Goal: Complete application form

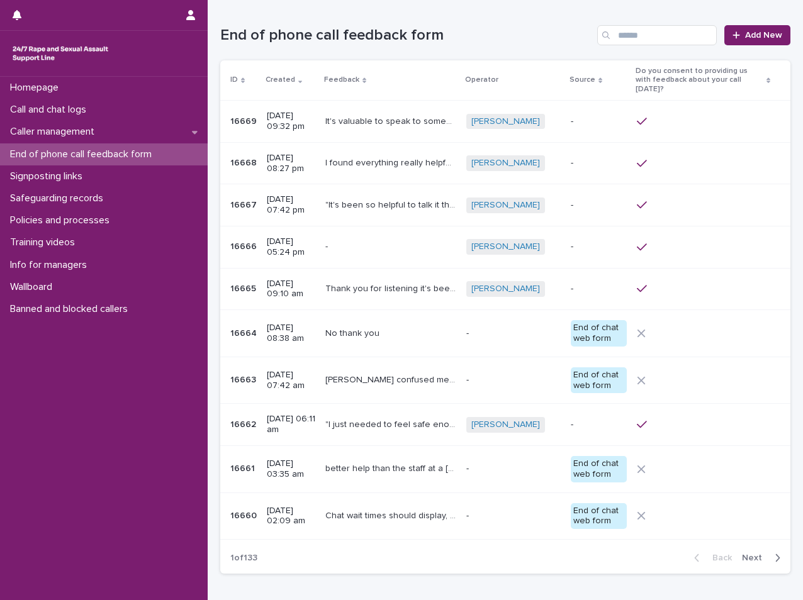
click at [72, 142] on div "Caller management" at bounding box center [104, 132] width 208 height 22
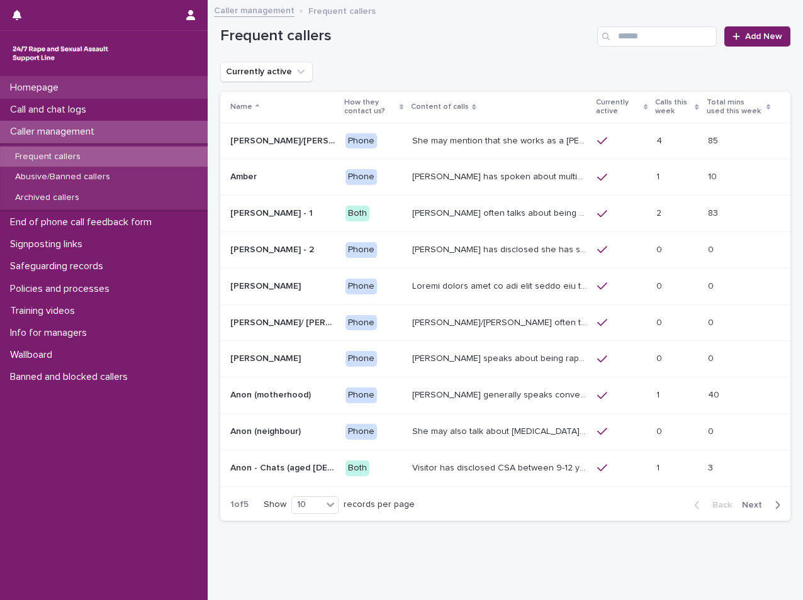
click at [50, 87] on p "Homepage" at bounding box center [37, 88] width 64 height 12
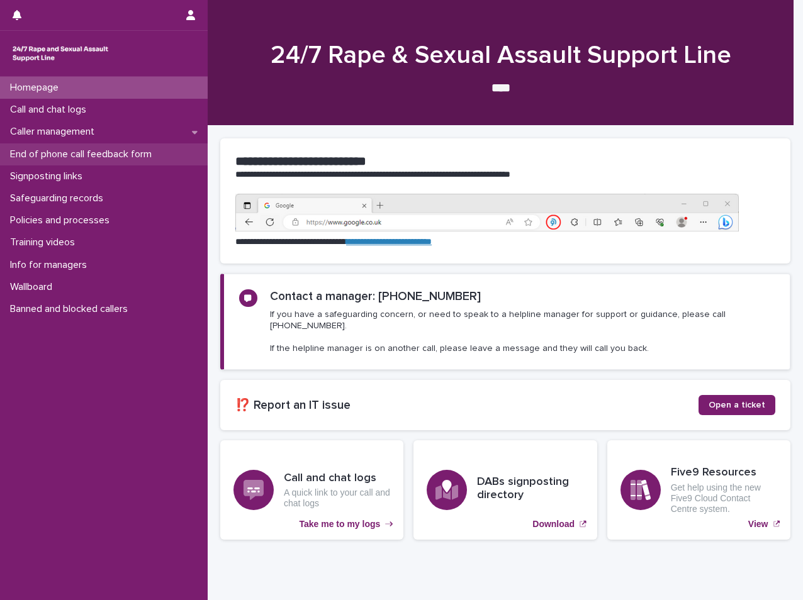
click at [40, 153] on p "End of phone call feedback form" at bounding box center [83, 154] width 157 height 12
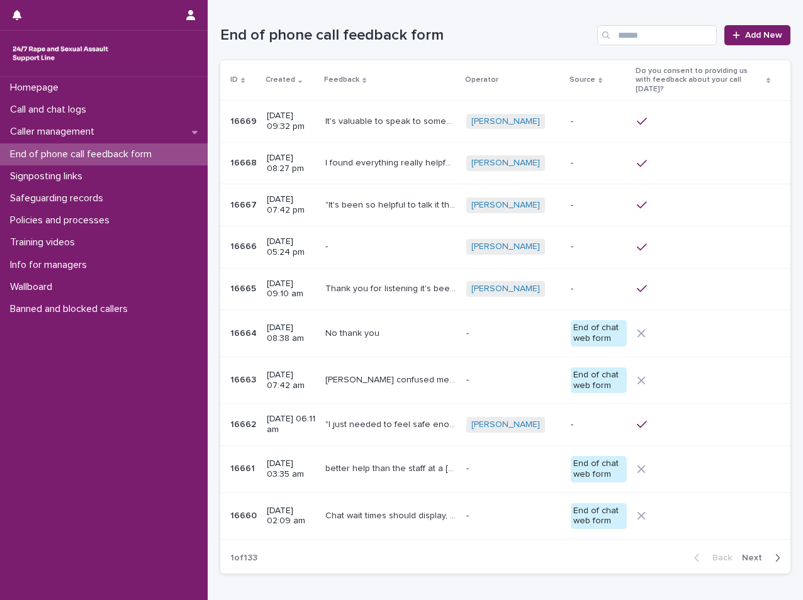
click at [40, 153] on p "End of phone call feedback form" at bounding box center [83, 154] width 157 height 12
click at [53, 109] on p "Call and chat logs" at bounding box center [50, 110] width 91 height 12
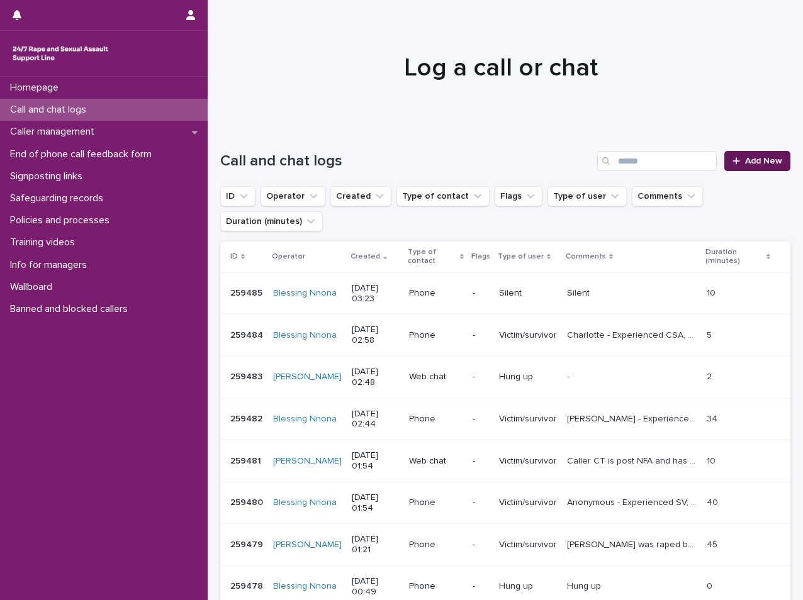
click at [745, 158] on span "Add New" at bounding box center [763, 161] width 37 height 9
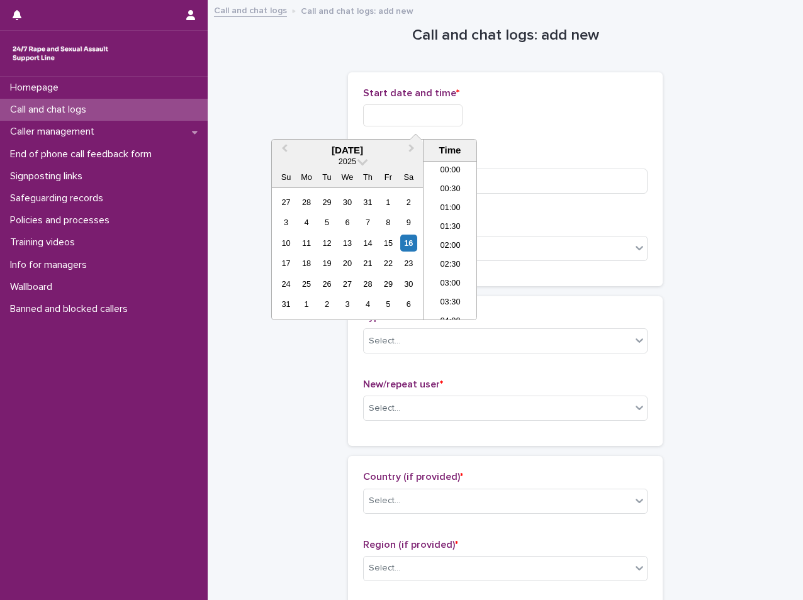
click at [401, 126] on input "text" at bounding box center [412, 115] width 99 height 22
click at [450, 209] on li "03:00" at bounding box center [449, 202] width 53 height 19
type input "**********"
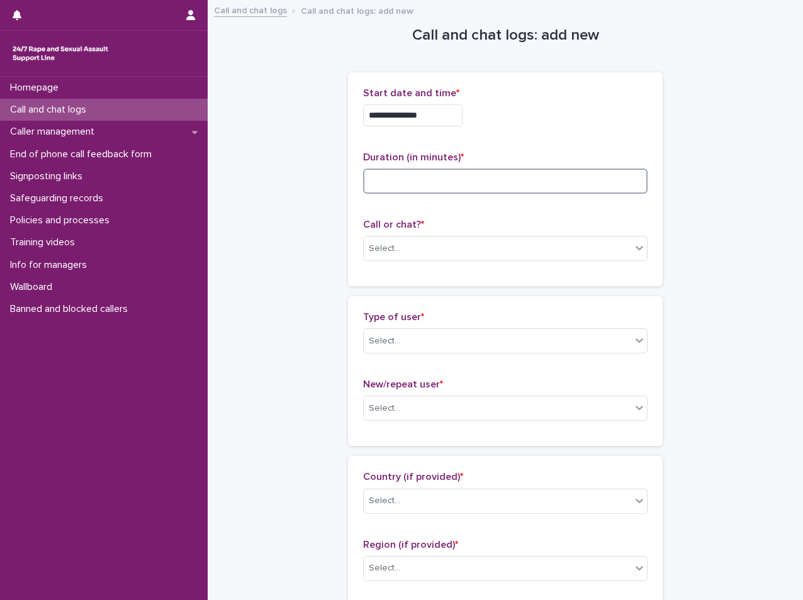
click at [438, 183] on input at bounding box center [505, 181] width 284 height 25
type input "**"
click at [415, 262] on div "Call or chat? * Select..." at bounding box center [505, 245] width 284 height 52
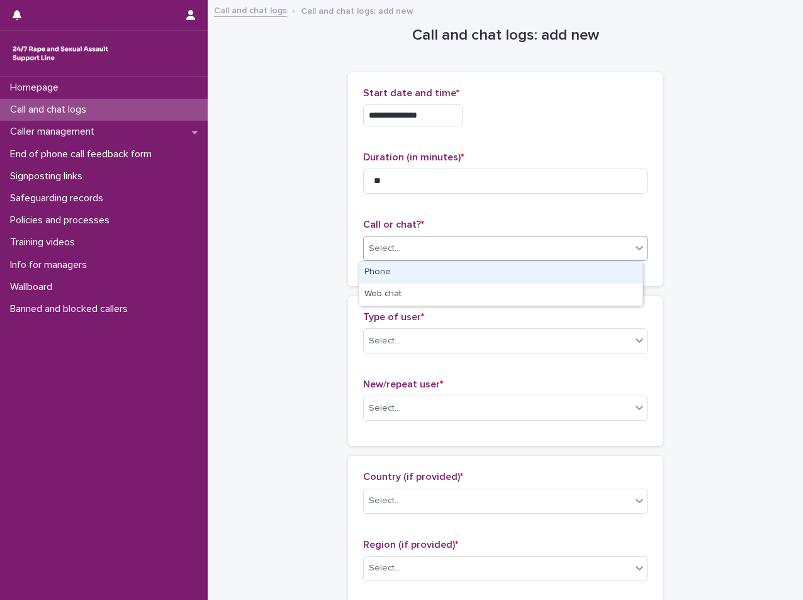
click at [402, 250] on div "Select..." at bounding box center [497, 248] width 267 height 21
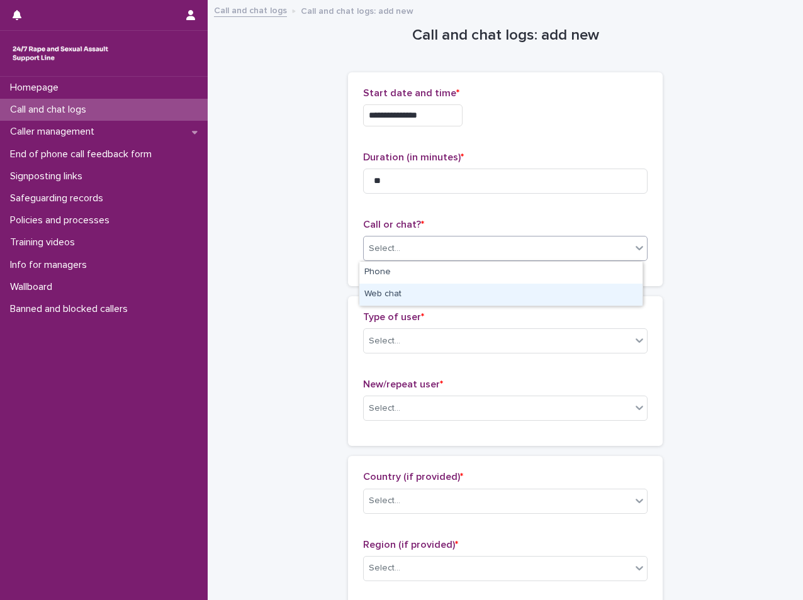
click at [408, 289] on div "Web chat" at bounding box center [500, 295] width 283 height 22
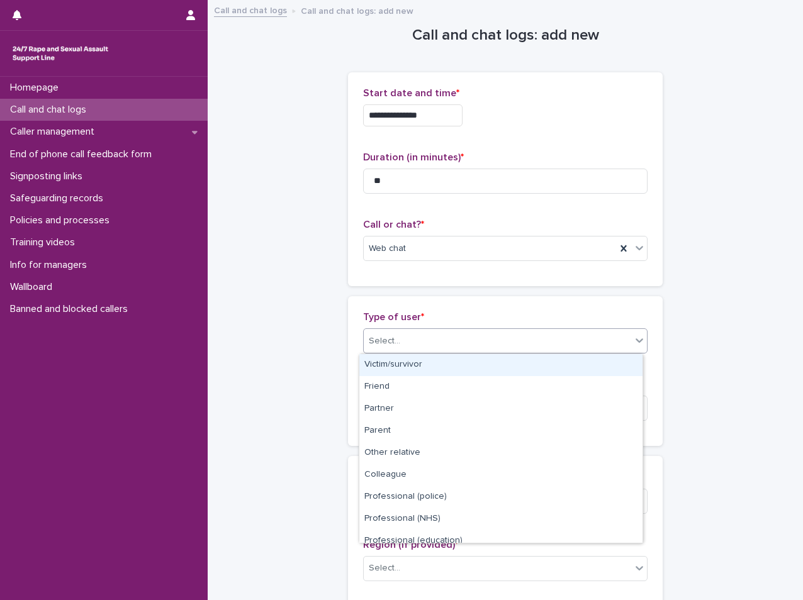
click at [414, 340] on div "Select..." at bounding box center [497, 341] width 267 height 21
click at [410, 367] on div "Victim/survivor" at bounding box center [500, 365] width 283 height 22
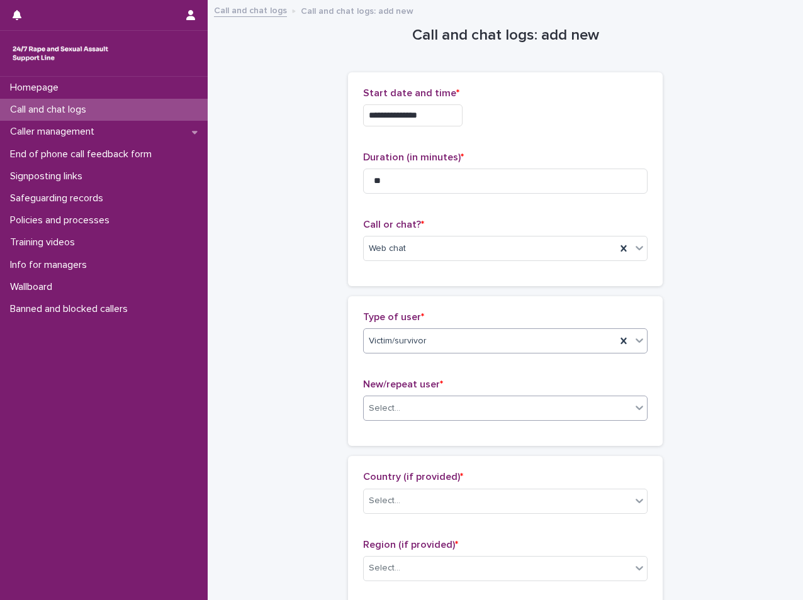
click at [423, 413] on div "Select..." at bounding box center [497, 408] width 267 height 21
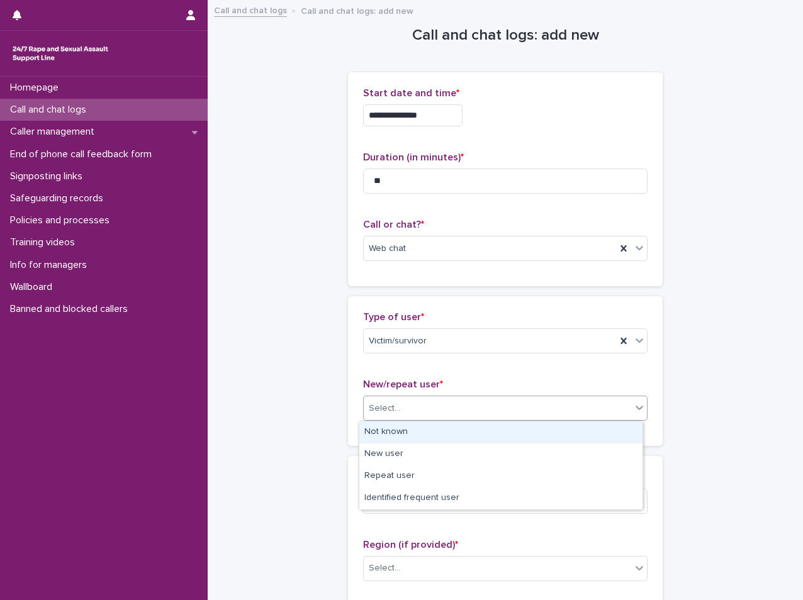
click at [416, 430] on div "Not known" at bounding box center [500, 432] width 283 height 22
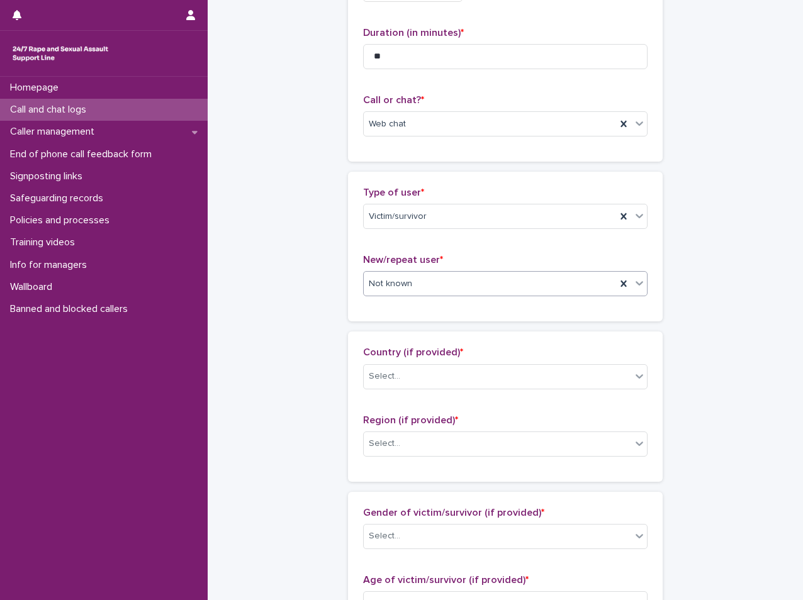
scroll to position [126, 0]
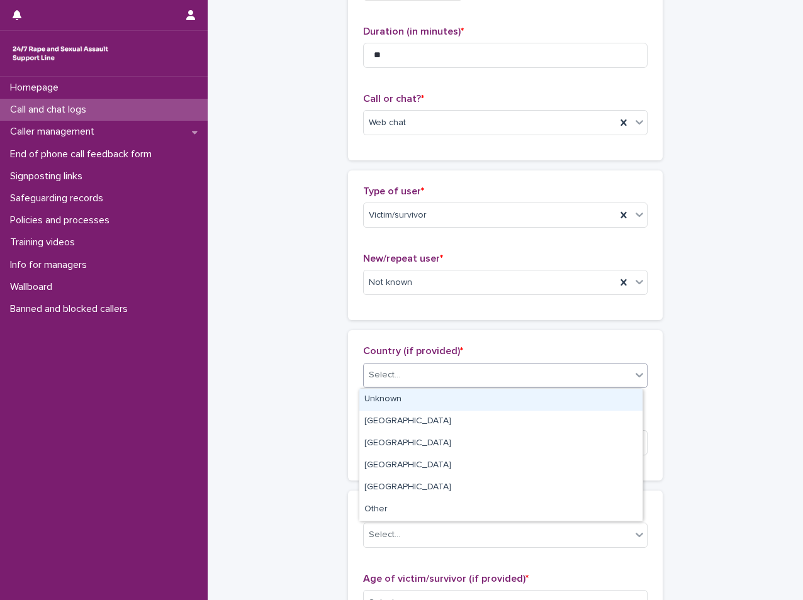
click at [392, 375] on div "Select..." at bounding box center [384, 375] width 31 height 13
click at [394, 390] on div "Unknown" at bounding box center [500, 400] width 283 height 22
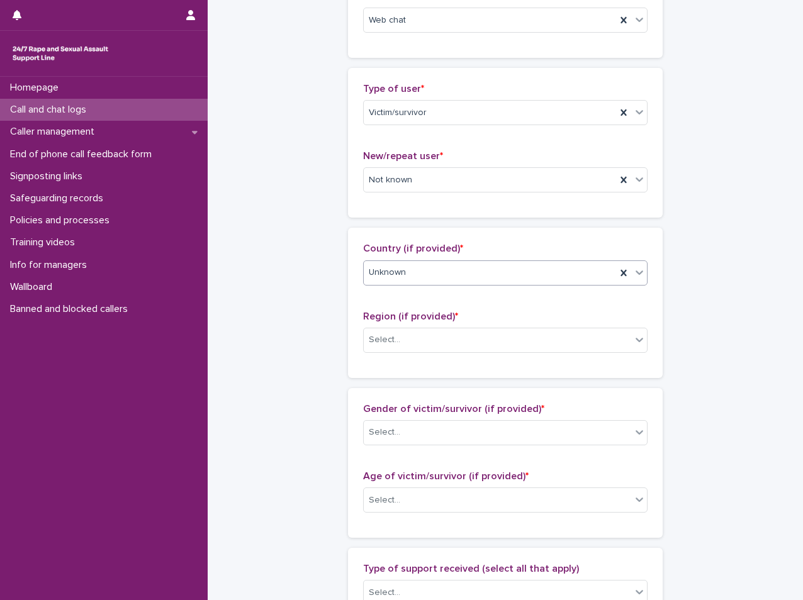
scroll to position [252, 0]
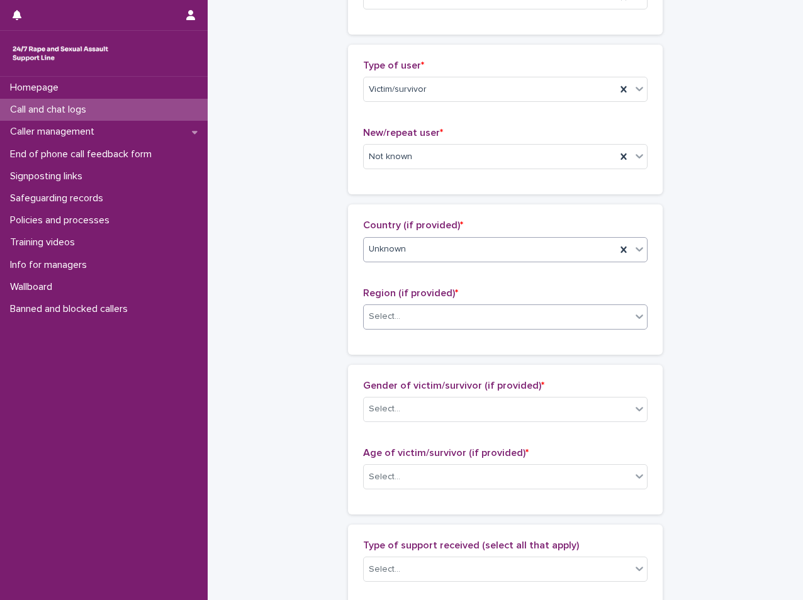
click at [389, 309] on div "Select..." at bounding box center [497, 316] width 267 height 21
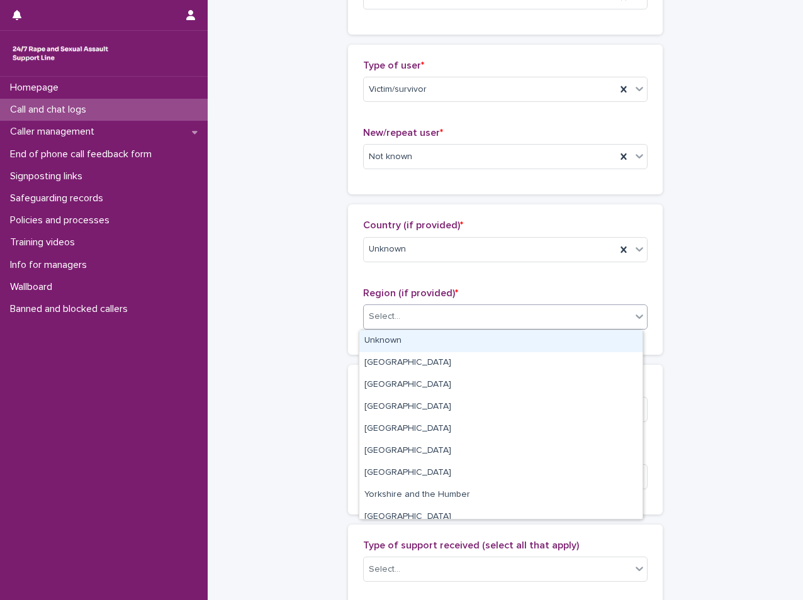
click at [402, 342] on div "Unknown" at bounding box center [500, 341] width 283 height 22
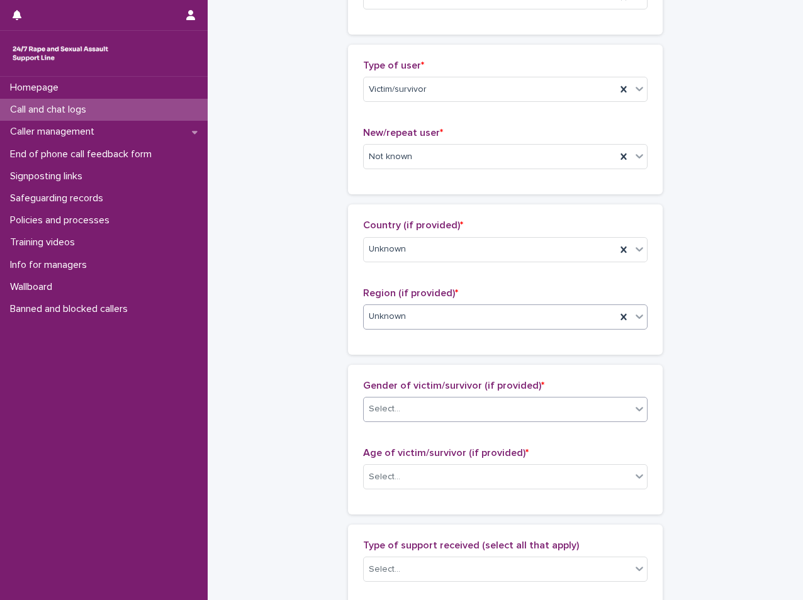
click at [431, 403] on div "Select..." at bounding box center [497, 409] width 267 height 21
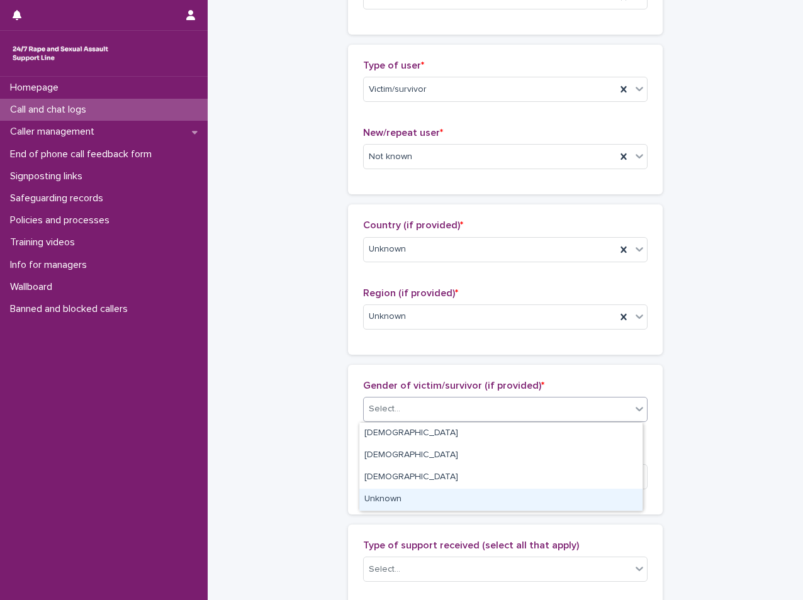
click at [426, 498] on div "Unknown" at bounding box center [500, 500] width 283 height 22
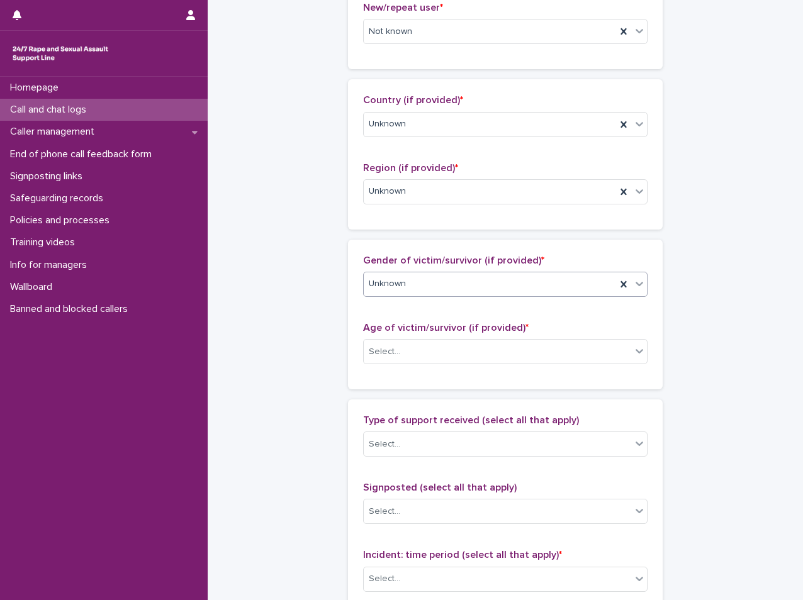
scroll to position [377, 0]
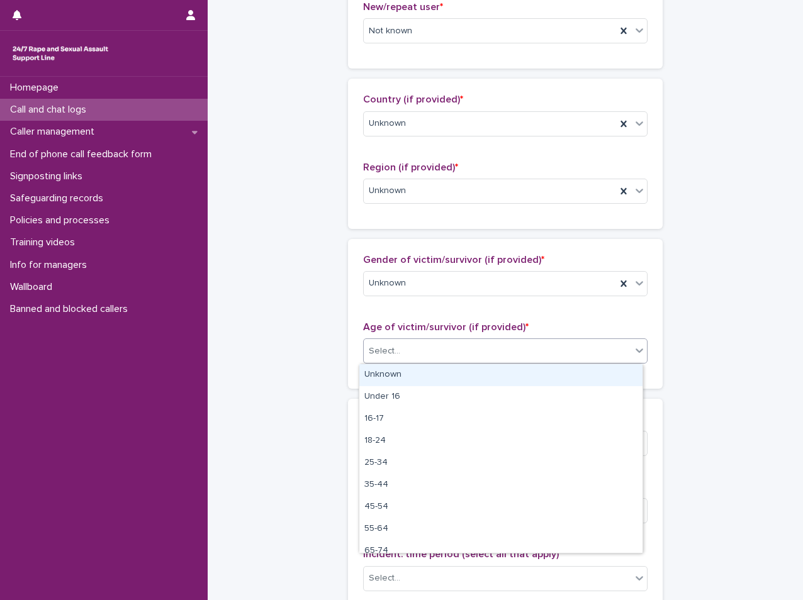
click at [399, 354] on div "Select..." at bounding box center [497, 351] width 267 height 21
click at [398, 379] on div "Unknown" at bounding box center [500, 375] width 283 height 22
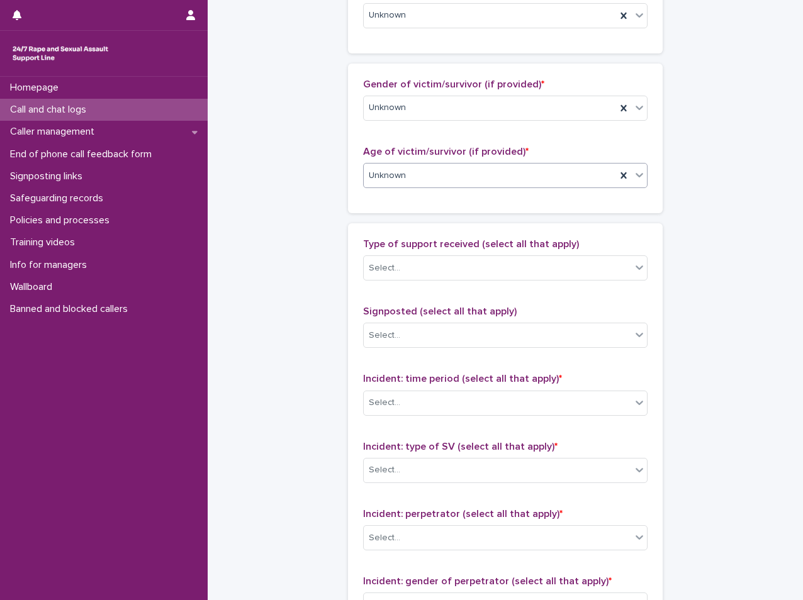
scroll to position [566, 0]
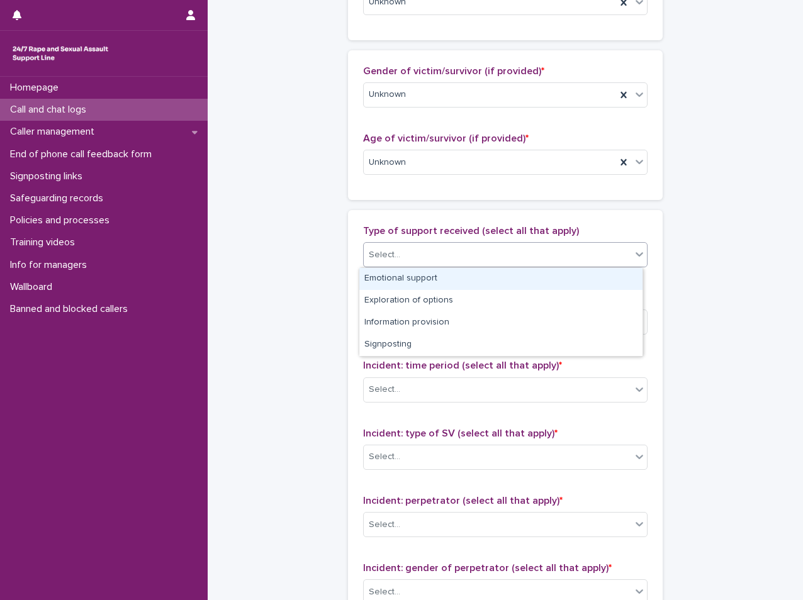
click at [443, 243] on div "Select..." at bounding box center [505, 254] width 284 height 25
click at [396, 281] on div "Emotional support" at bounding box center [500, 279] width 283 height 22
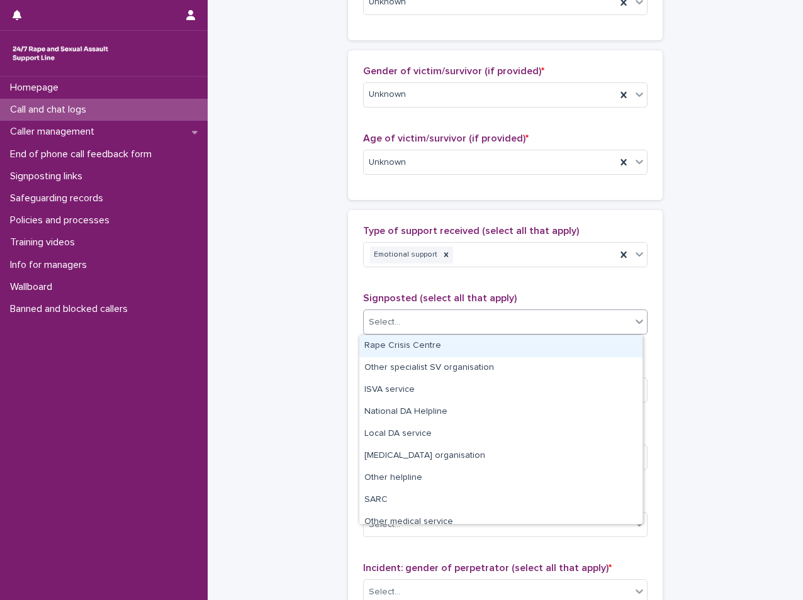
click at [550, 325] on div "Select..." at bounding box center [497, 322] width 267 height 21
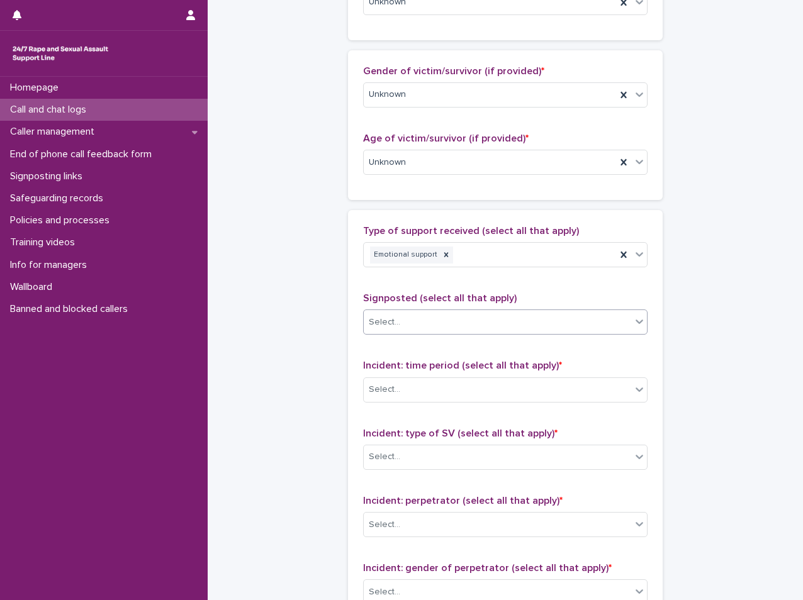
click at [457, 323] on div "Select..." at bounding box center [497, 322] width 267 height 21
click at [409, 387] on div "Select..." at bounding box center [497, 389] width 267 height 21
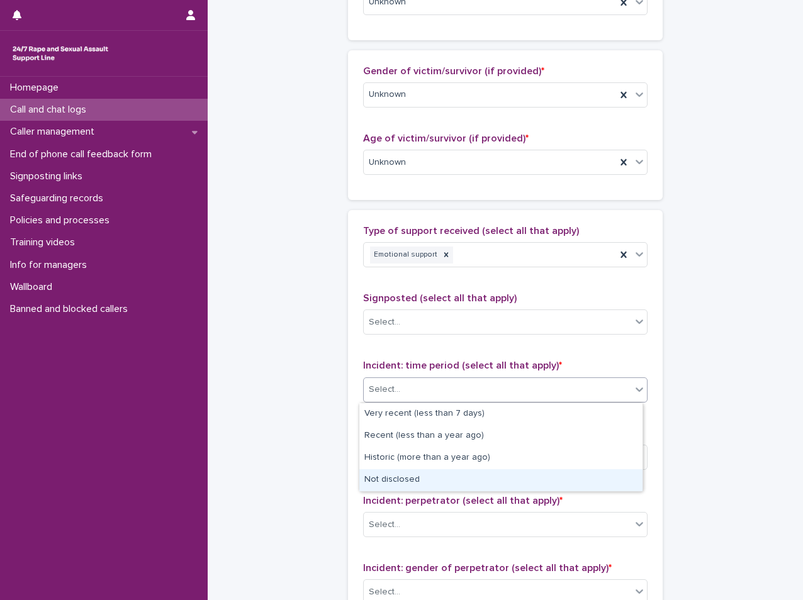
click at [406, 482] on div "Not disclosed" at bounding box center [500, 480] width 283 height 22
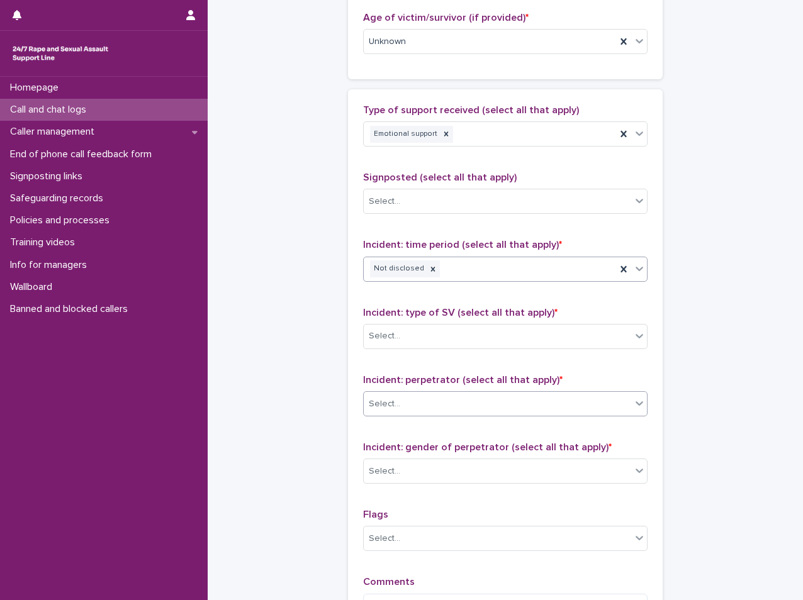
scroll to position [692, 0]
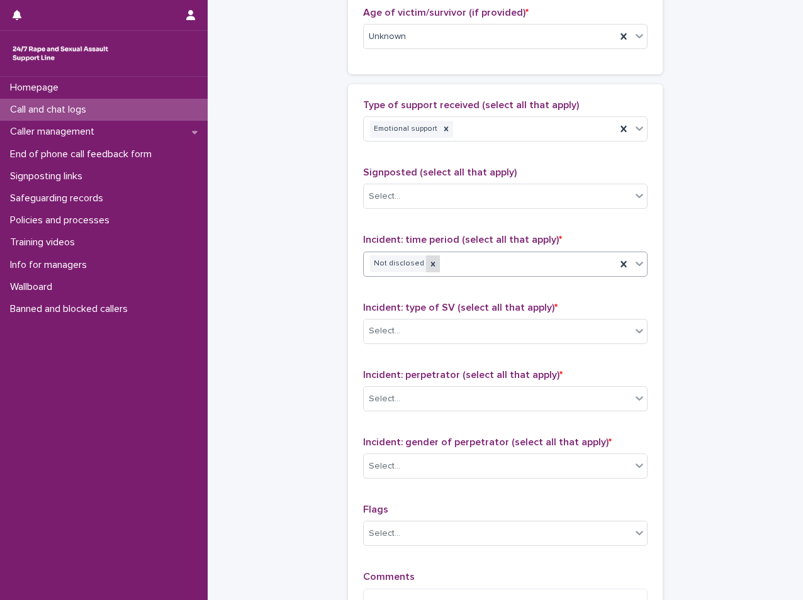
click at [428, 264] on icon at bounding box center [432, 264] width 9 height 9
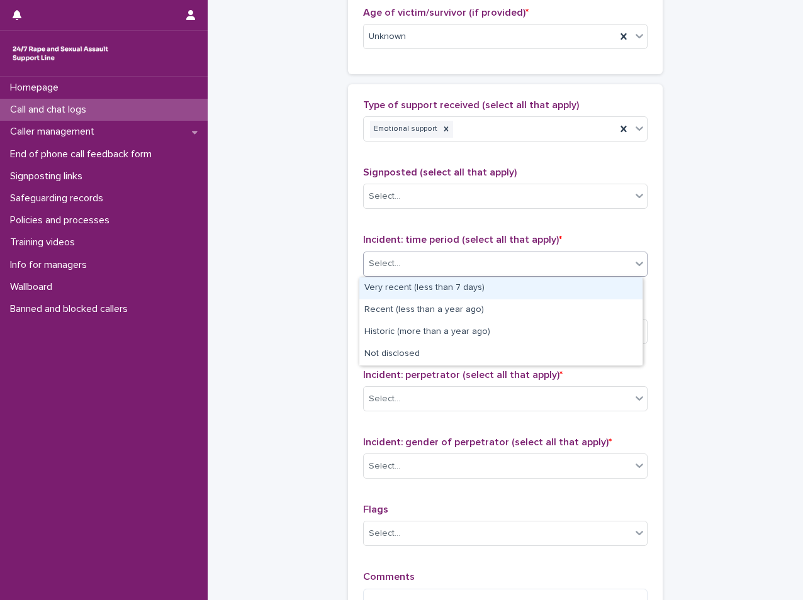
click at [420, 264] on div "Select..." at bounding box center [497, 263] width 267 height 21
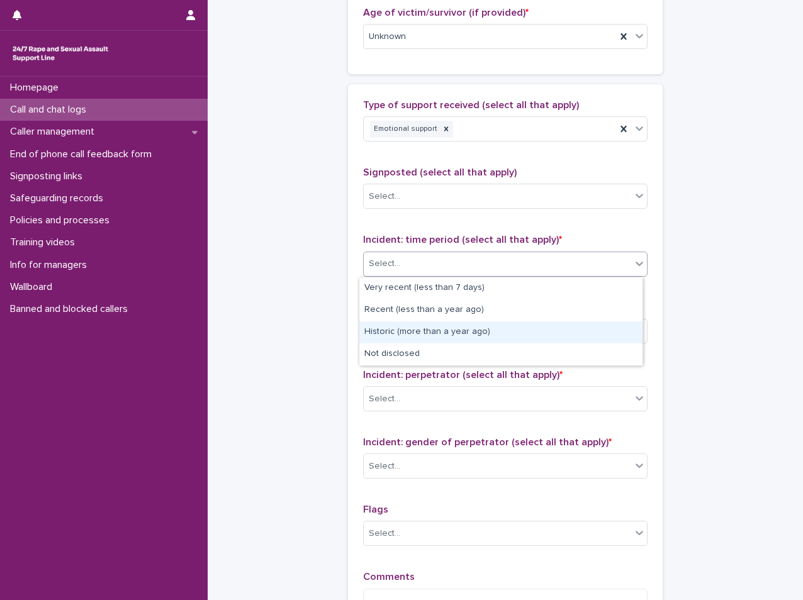
click at [435, 335] on div "Historic (more than a year ago)" at bounding box center [500, 332] width 283 height 22
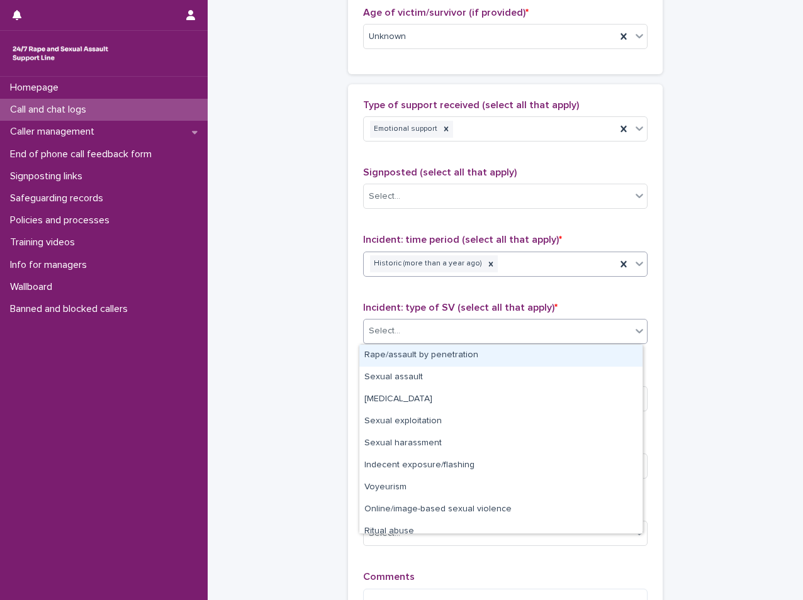
click at [407, 340] on div "Select..." at bounding box center [497, 331] width 267 height 21
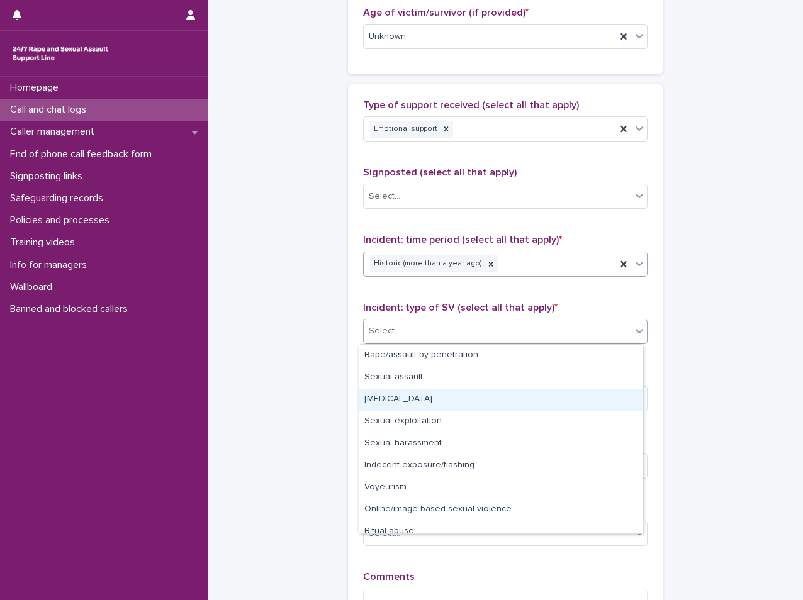
click at [418, 394] on div "[MEDICAL_DATA]" at bounding box center [500, 400] width 283 height 22
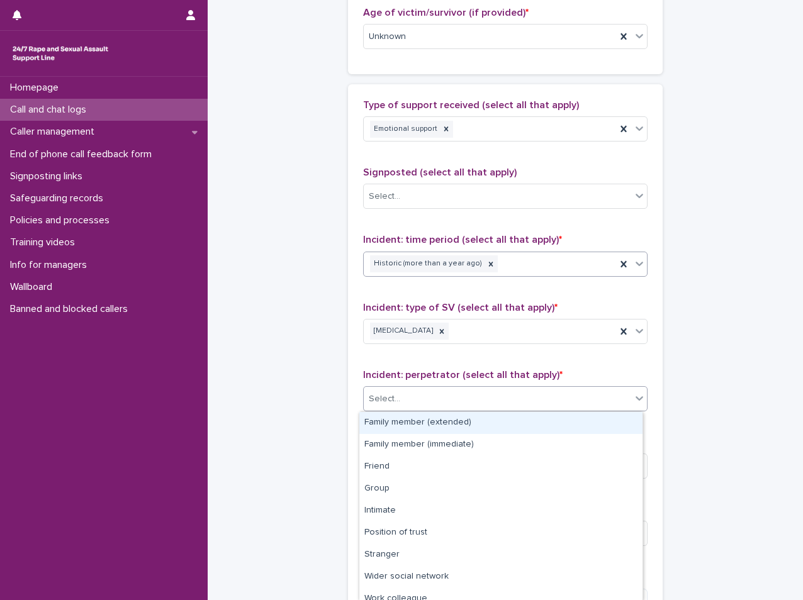
click at [491, 404] on div "Select..." at bounding box center [497, 399] width 267 height 21
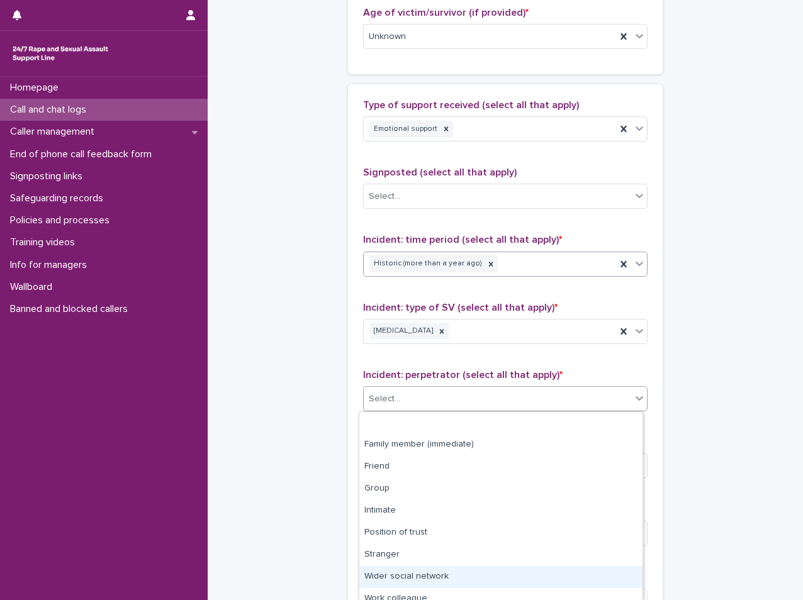
scroll to position [53, 0]
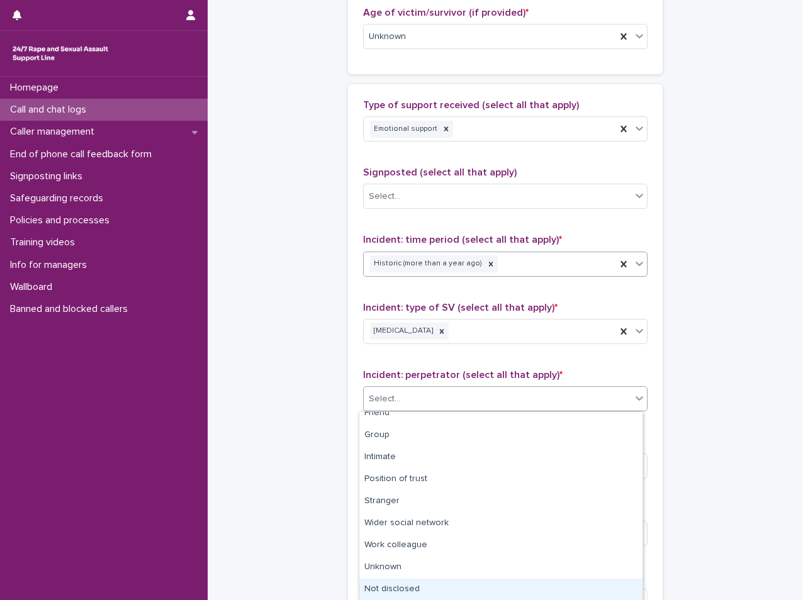
click at [440, 589] on div "Not disclosed" at bounding box center [500, 590] width 283 height 22
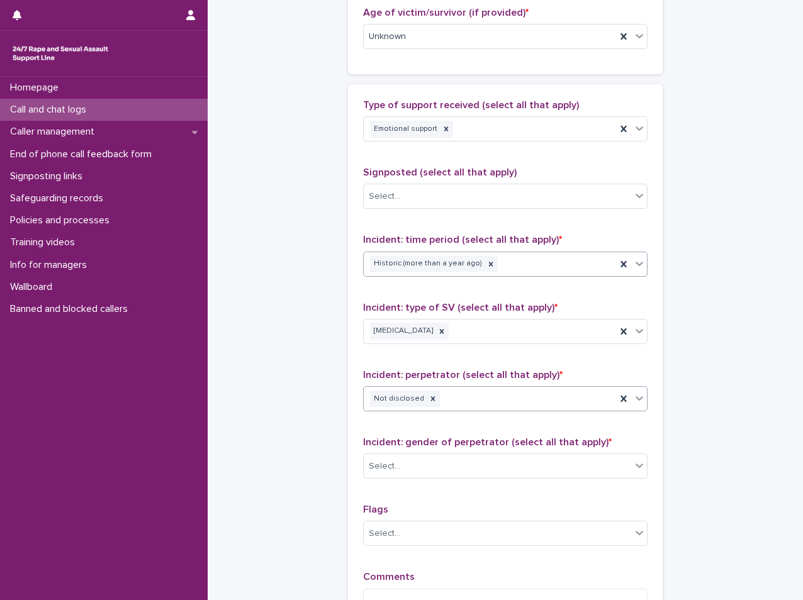
scroll to position [755, 0]
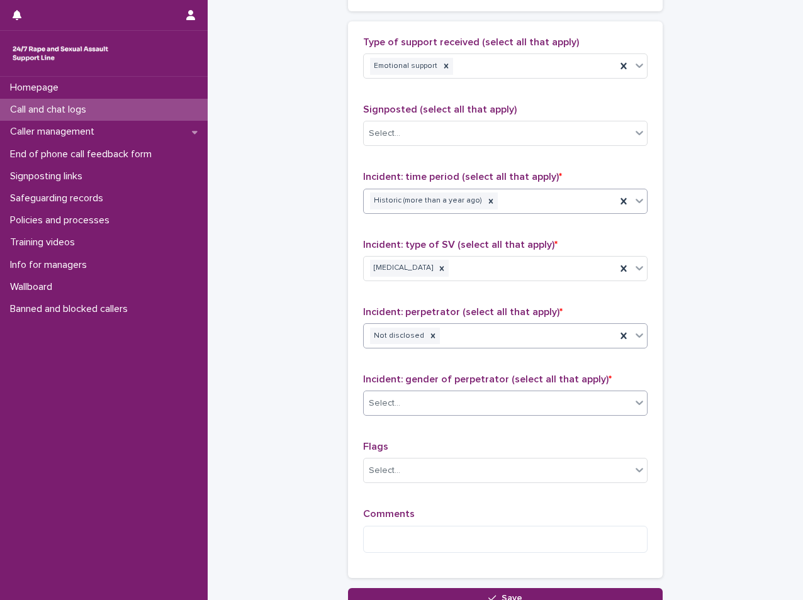
click at [410, 401] on div "Select..." at bounding box center [497, 403] width 267 height 21
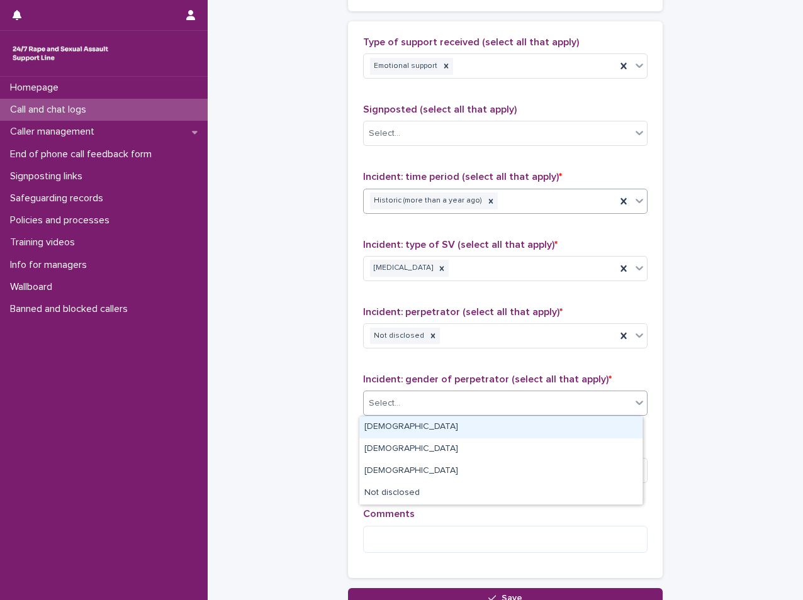
click at [402, 427] on div "[DEMOGRAPHIC_DATA]" at bounding box center [500, 427] width 283 height 22
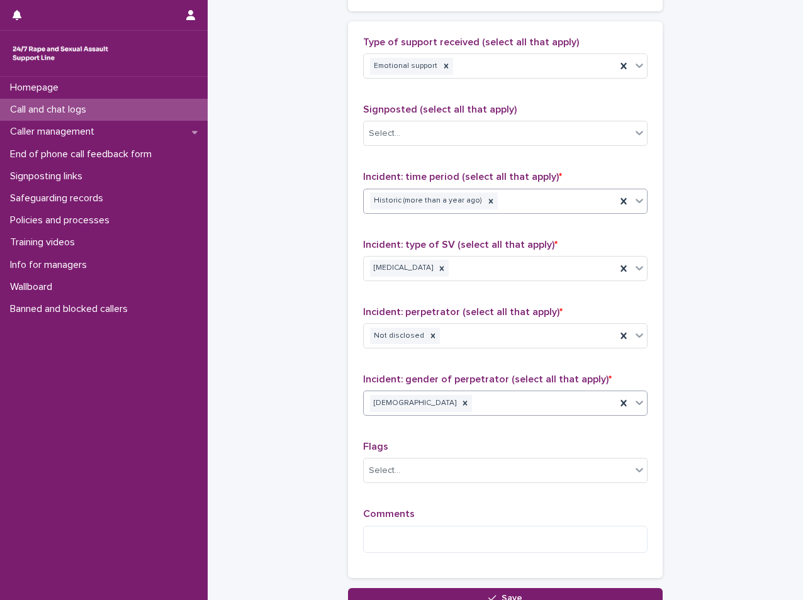
click at [401, 401] on div "[DEMOGRAPHIC_DATA]" at bounding box center [490, 403] width 252 height 22
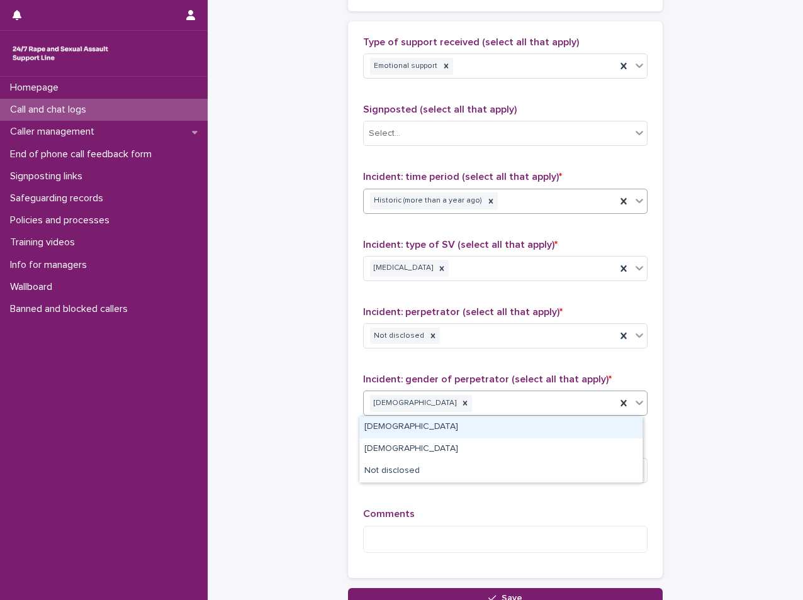
click at [395, 412] on div "[DEMOGRAPHIC_DATA]" at bounding box center [490, 403] width 252 height 22
click at [458, 411] on div at bounding box center [465, 403] width 14 height 17
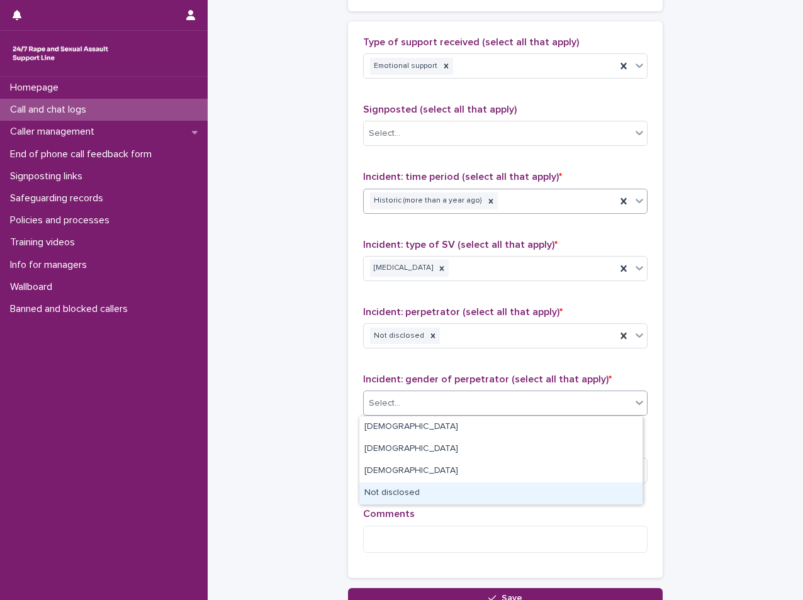
click at [423, 499] on div "Not disclosed" at bounding box center [500, 493] width 283 height 22
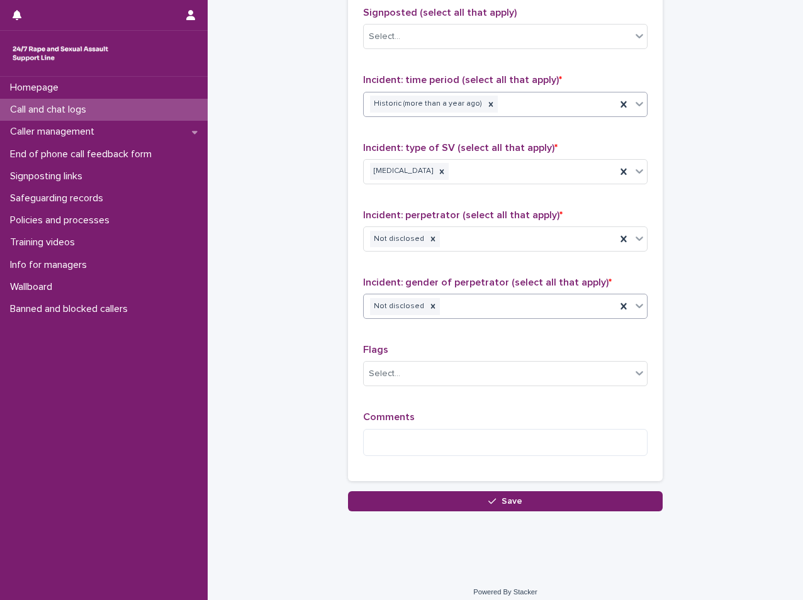
scroll to position [861, 0]
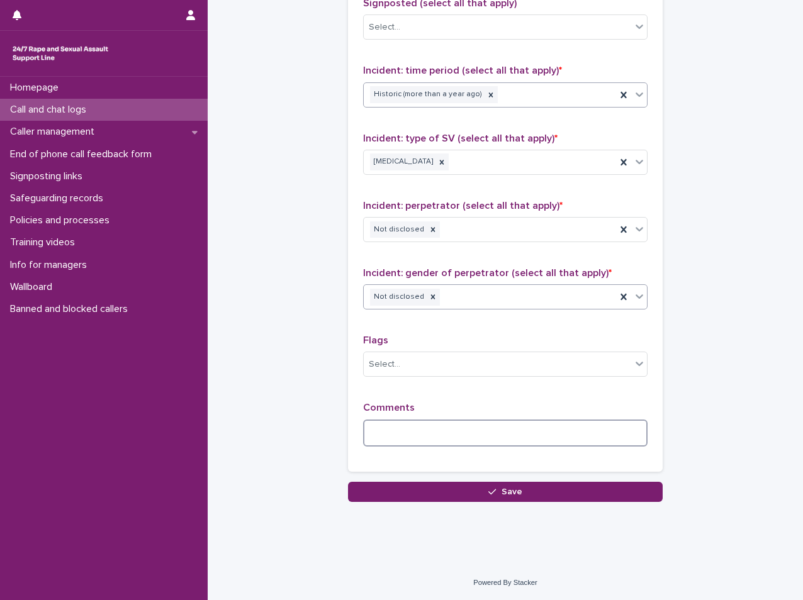
click at [426, 427] on textarea at bounding box center [505, 432] width 284 height 27
type textarea "*"
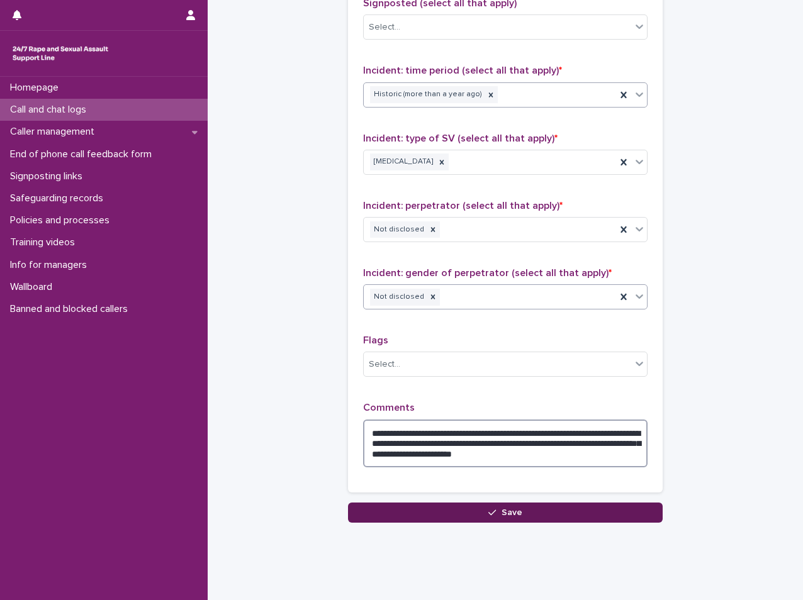
type textarea "**********"
click at [496, 516] on button "Save" at bounding box center [505, 513] width 314 height 20
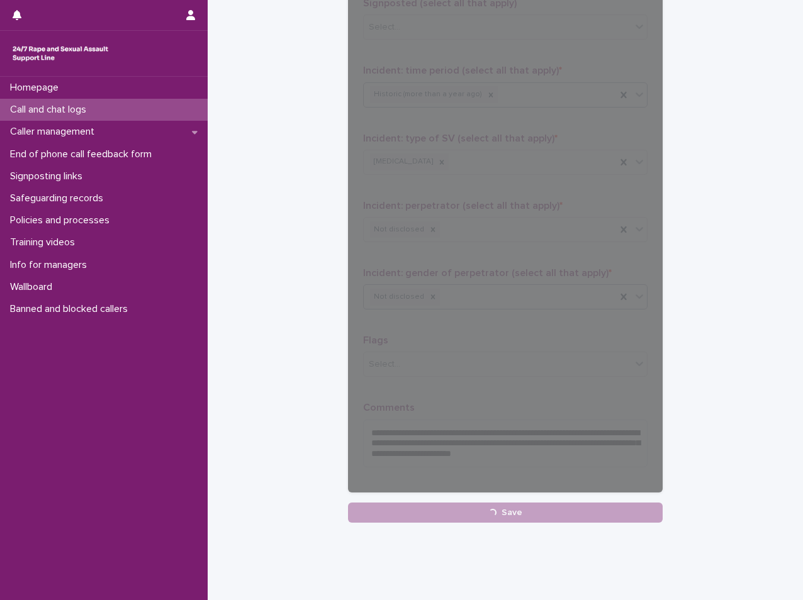
click at [1, 24] on div at bounding box center [104, 15] width 208 height 30
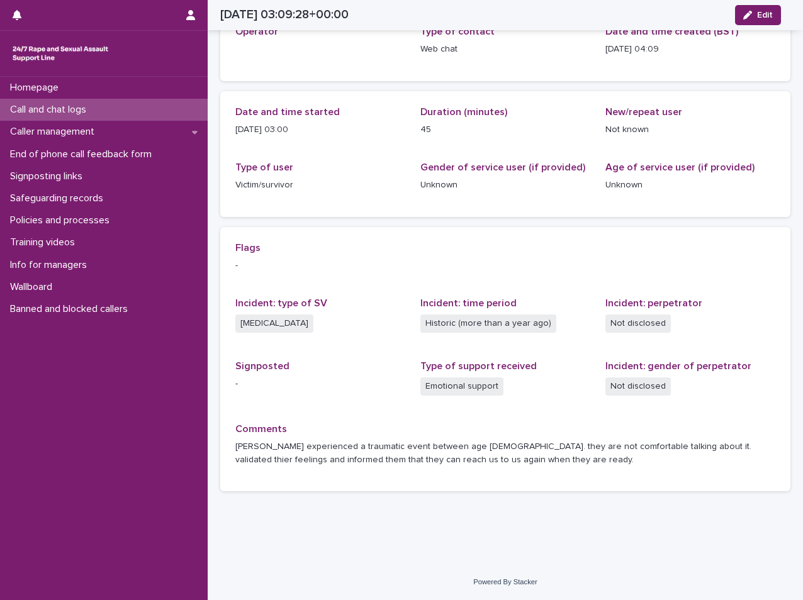
scroll to position [81, 0]
